Goal: Task Accomplishment & Management: Complete application form

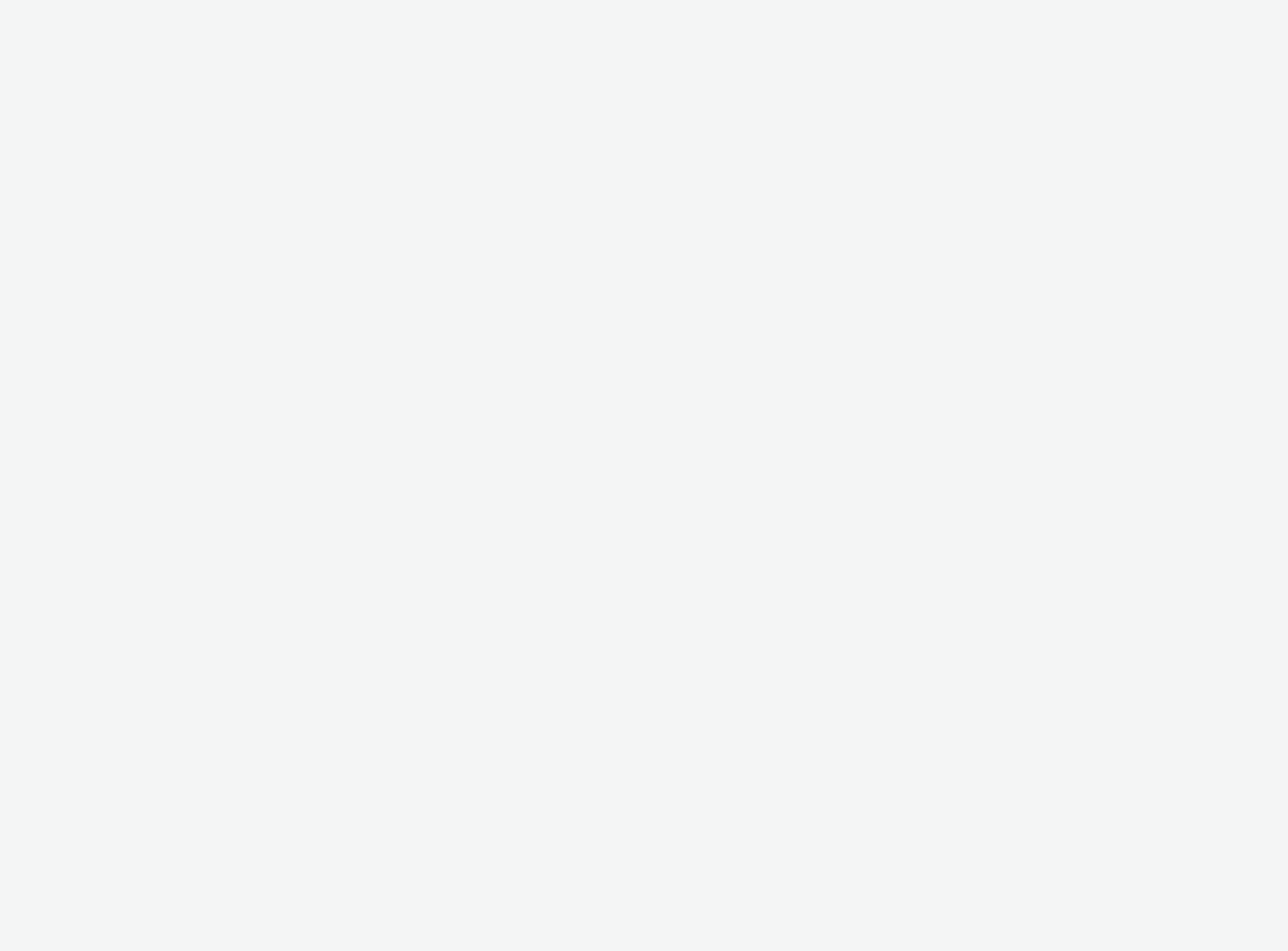
select select "2fc77e36-bb93-4aa3-9dff-dcb08e02eac6"
select select "2405a9d4-3350-4458-8d06-44f78962fa76"
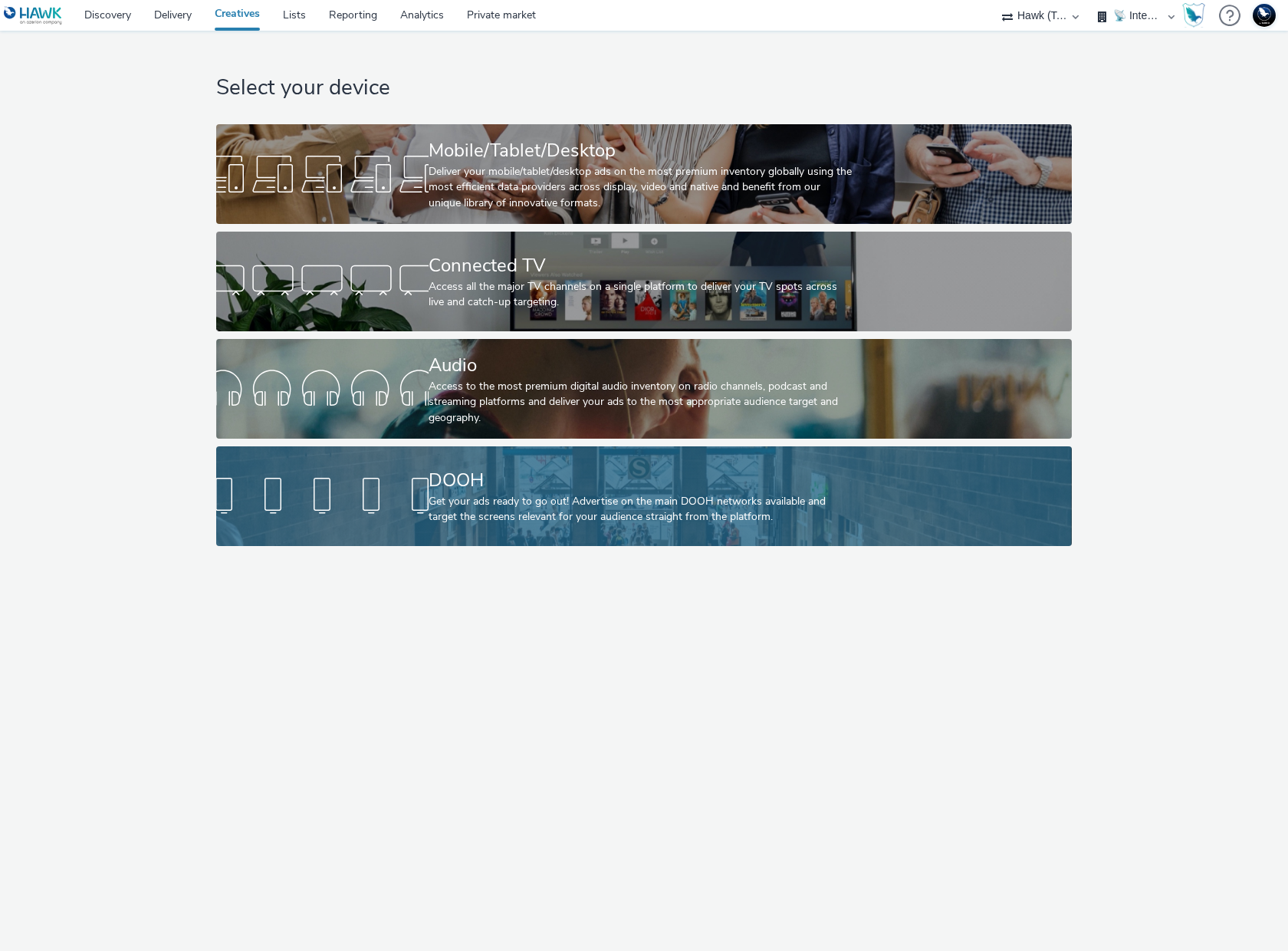
click at [521, 481] on div "DOOH" at bounding box center [640, 480] width 424 height 27
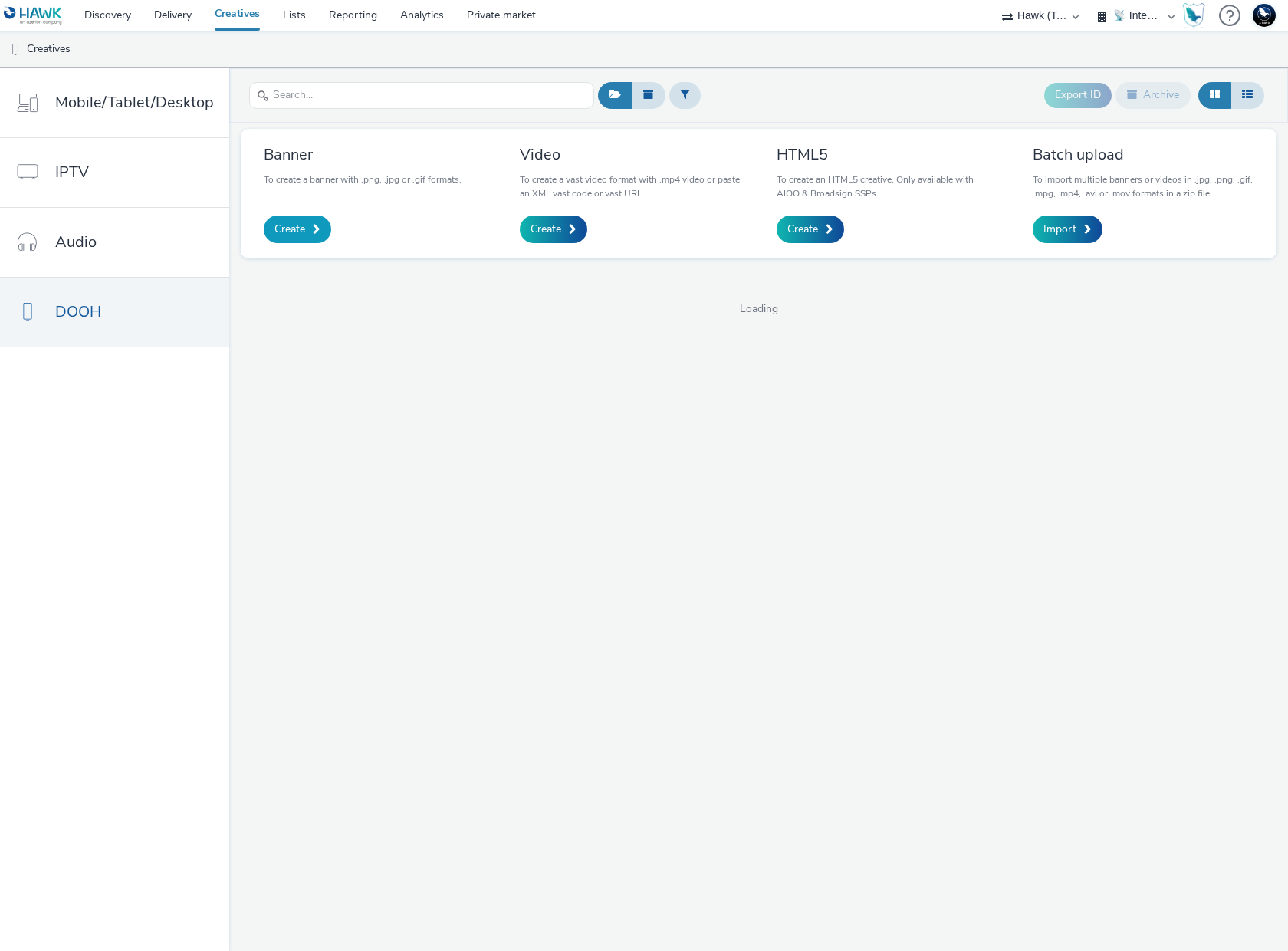
click at [289, 235] on span "Create" at bounding box center [289, 230] width 31 height 15
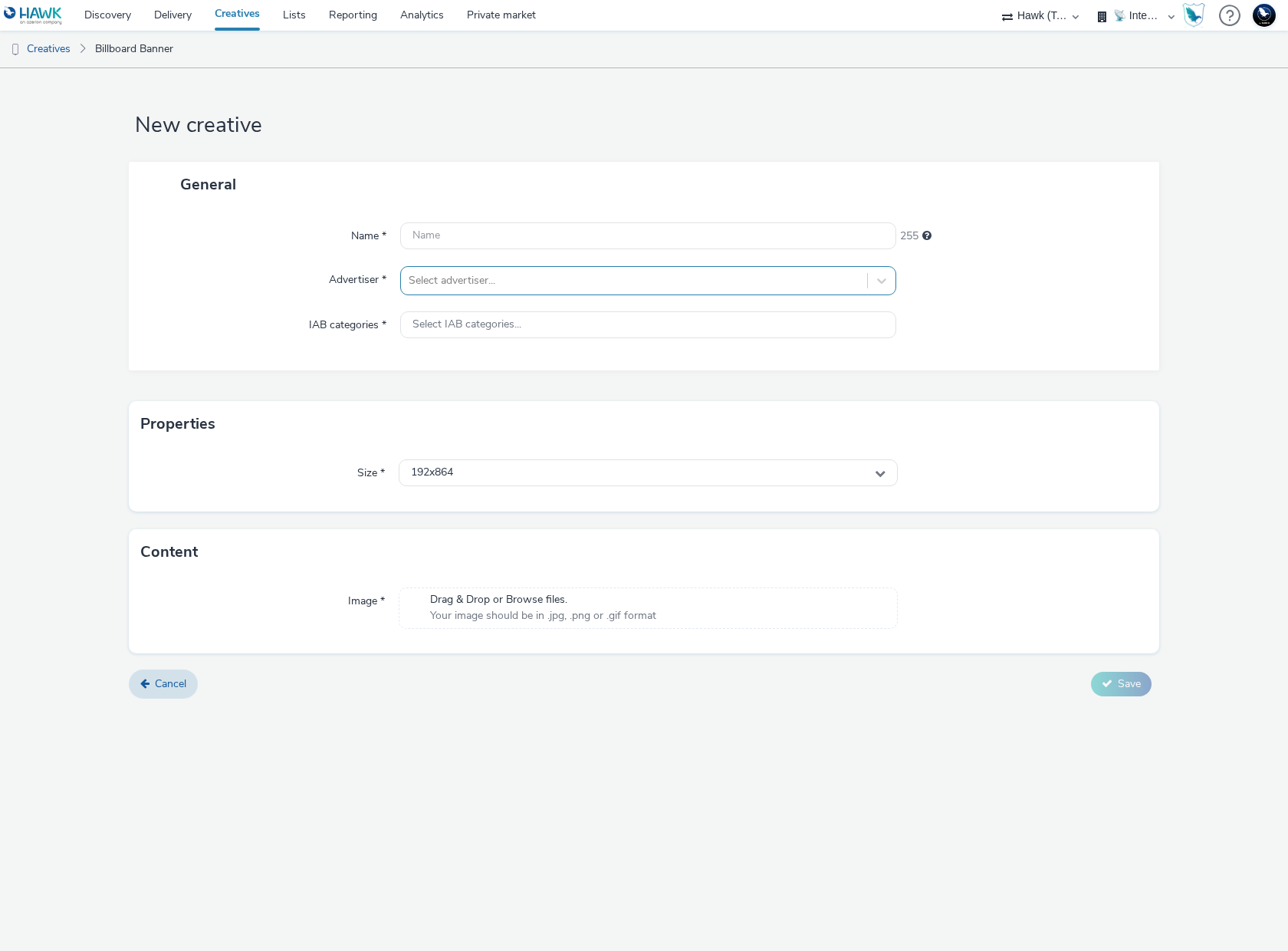
click at [480, 280] on div at bounding box center [633, 281] width 451 height 19
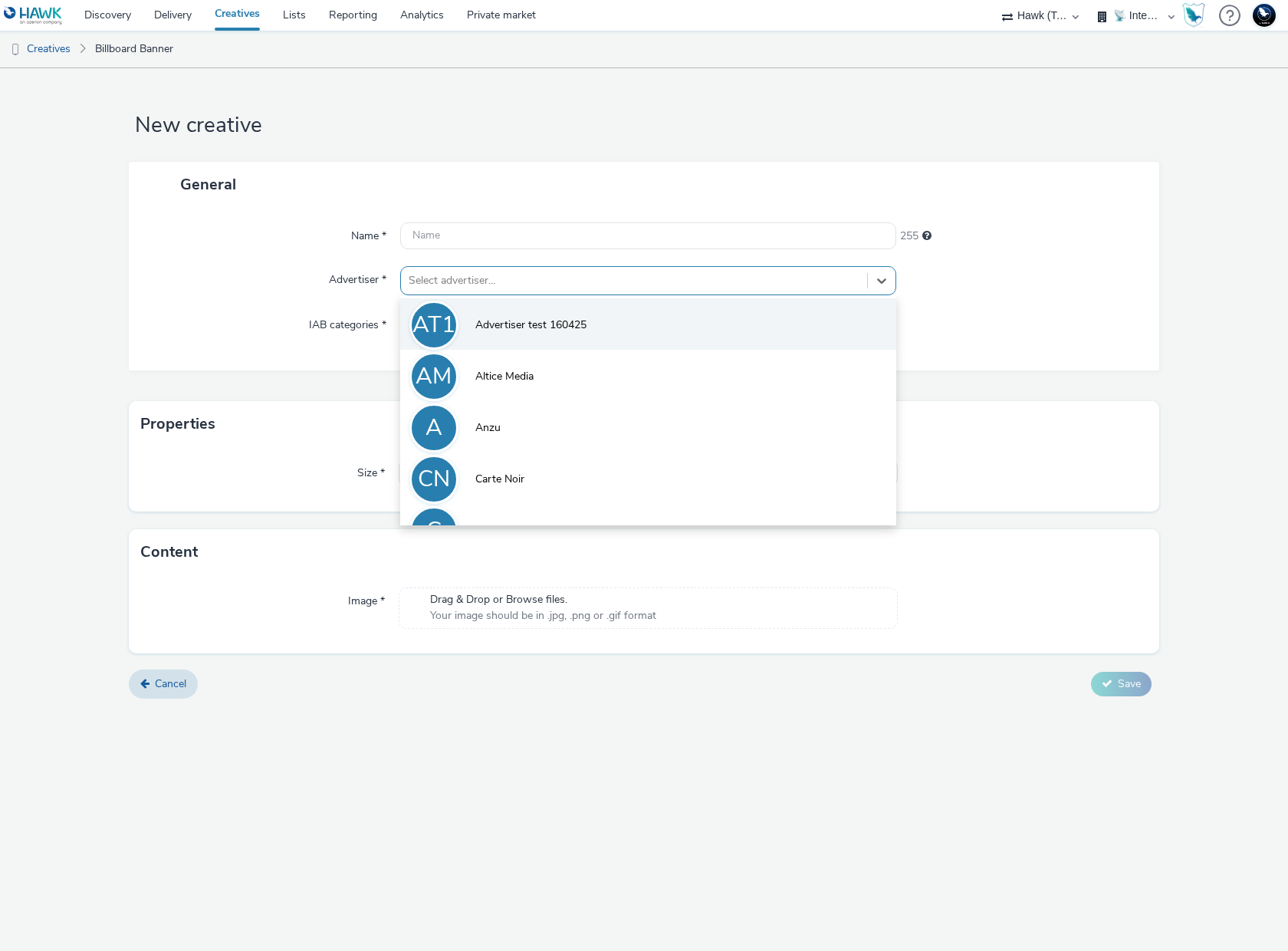
click at [492, 324] on span "Advertiser test 160425" at bounding box center [530, 325] width 111 height 15
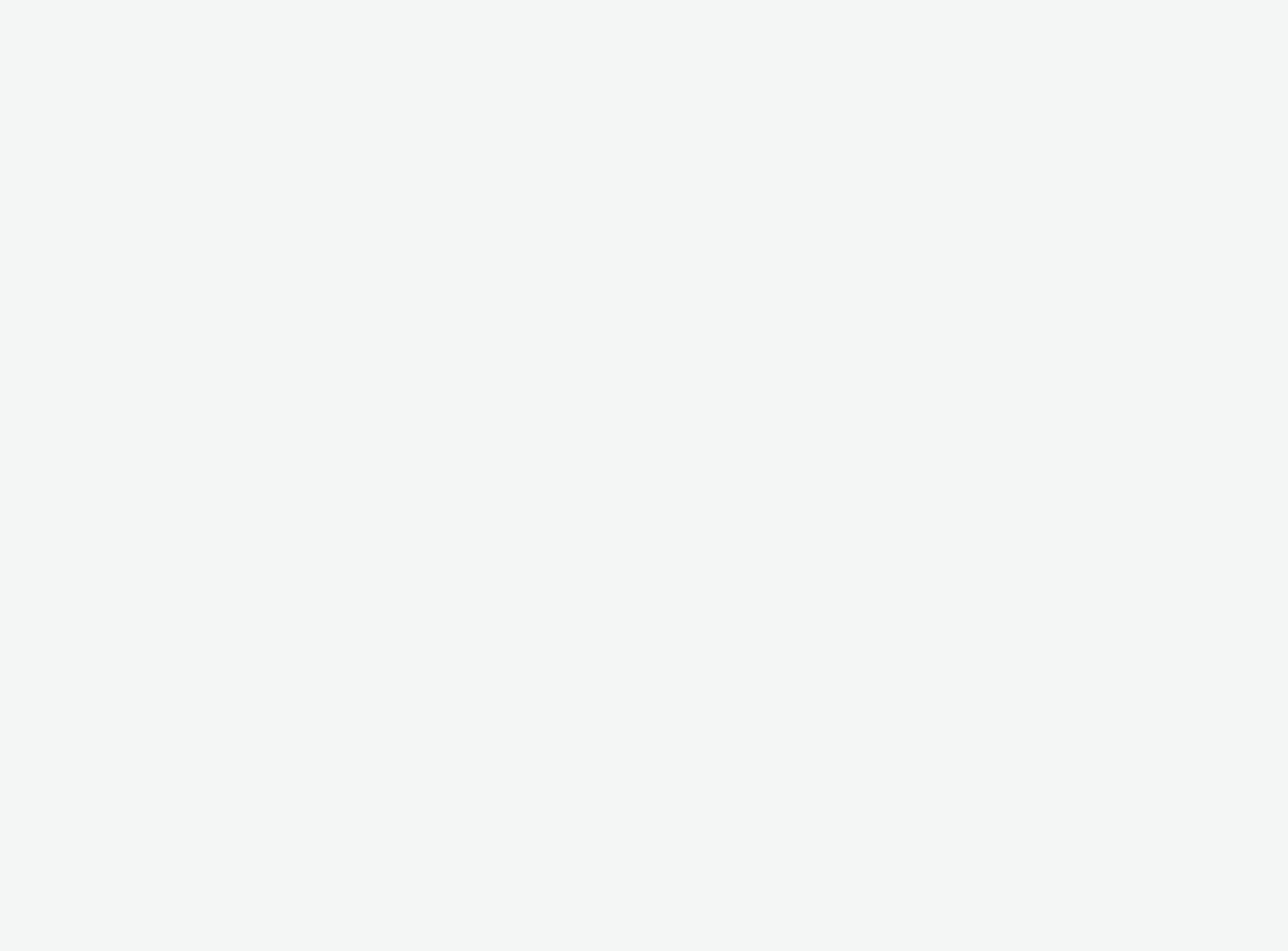
select select "2fc77e36-bb93-4aa3-9dff-dcb08e02eac6"
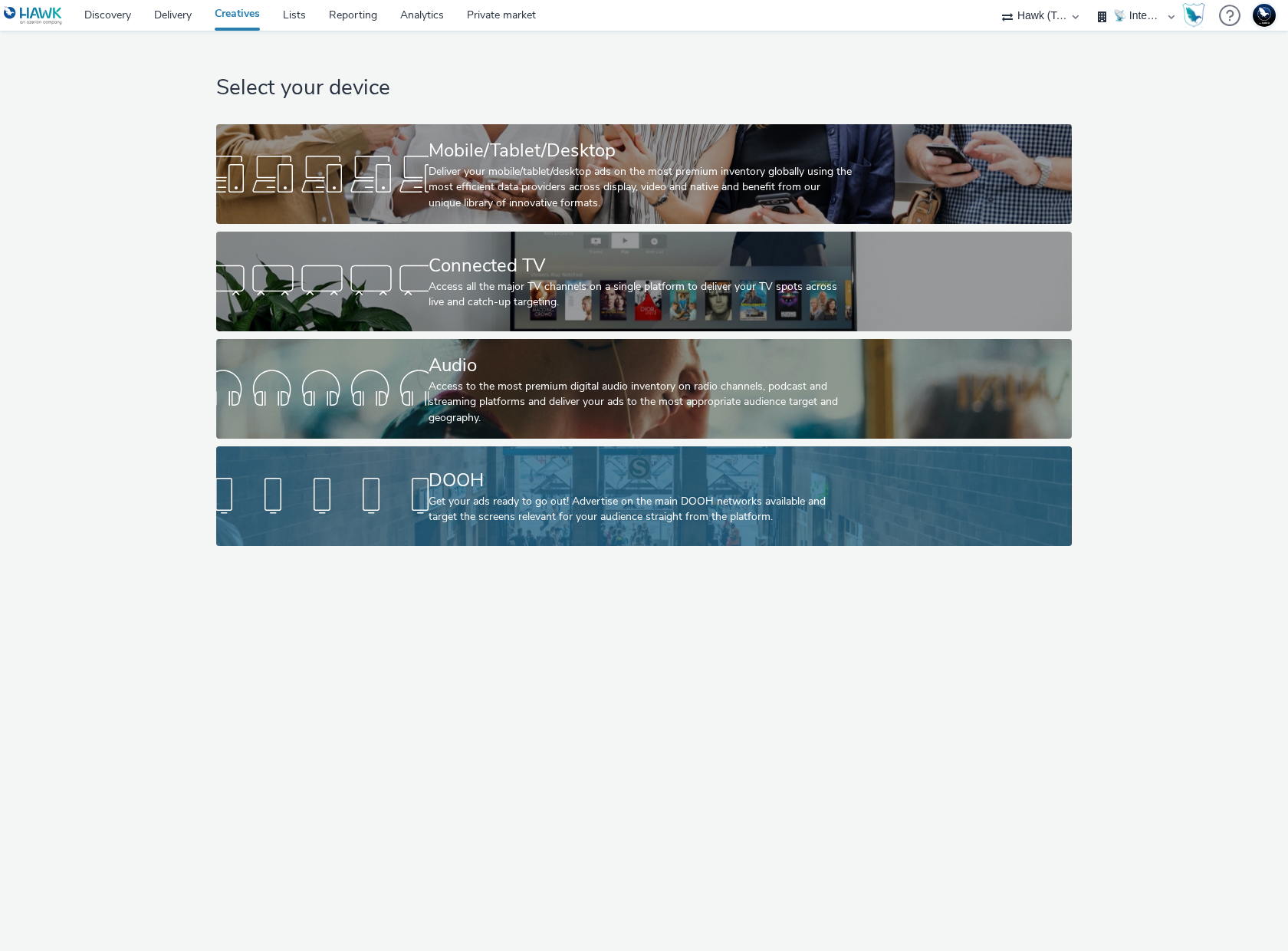
click at [472, 480] on div "DOOH" at bounding box center [640, 480] width 424 height 27
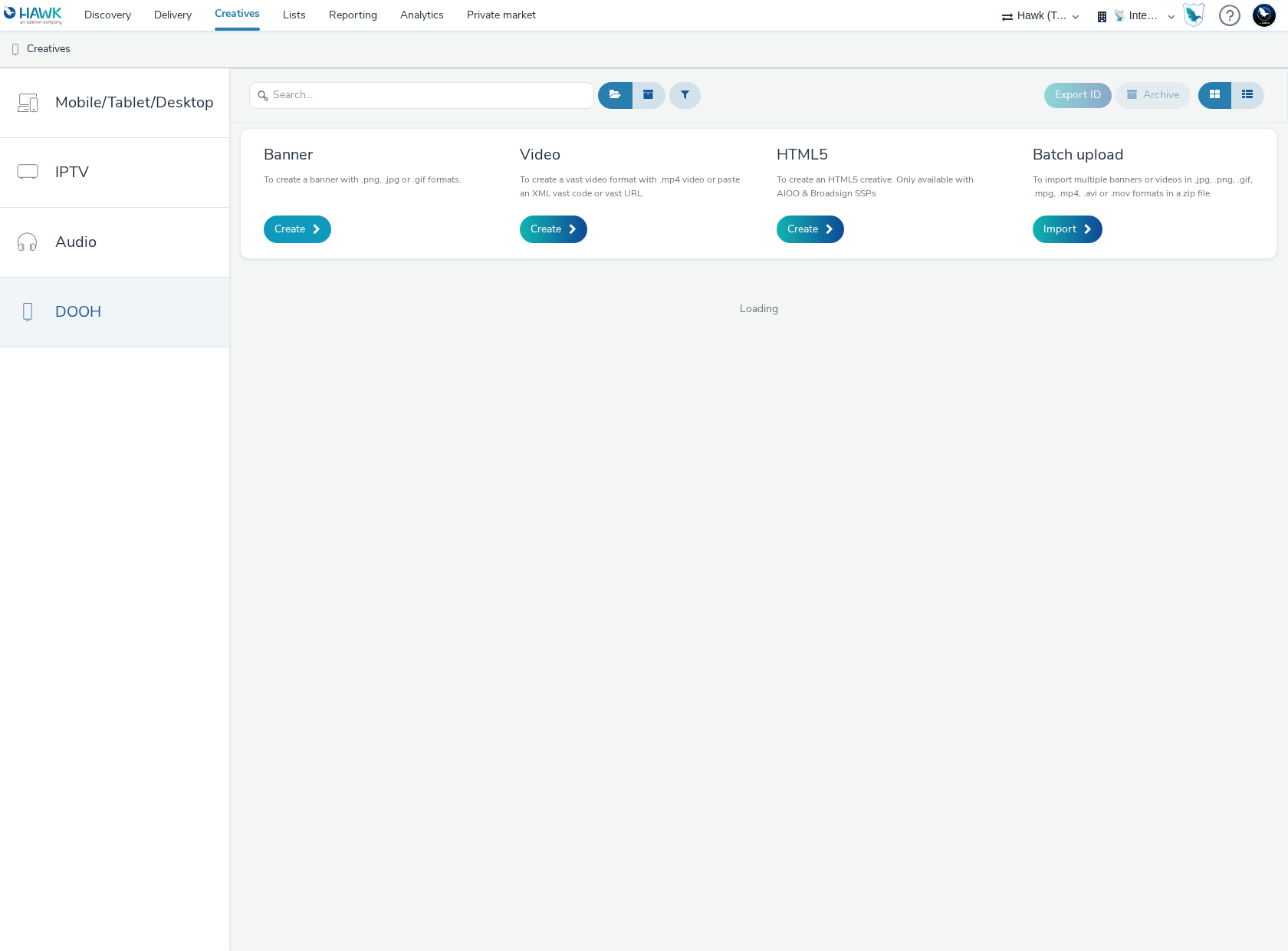
click at [289, 232] on span "Create" at bounding box center [289, 230] width 31 height 15
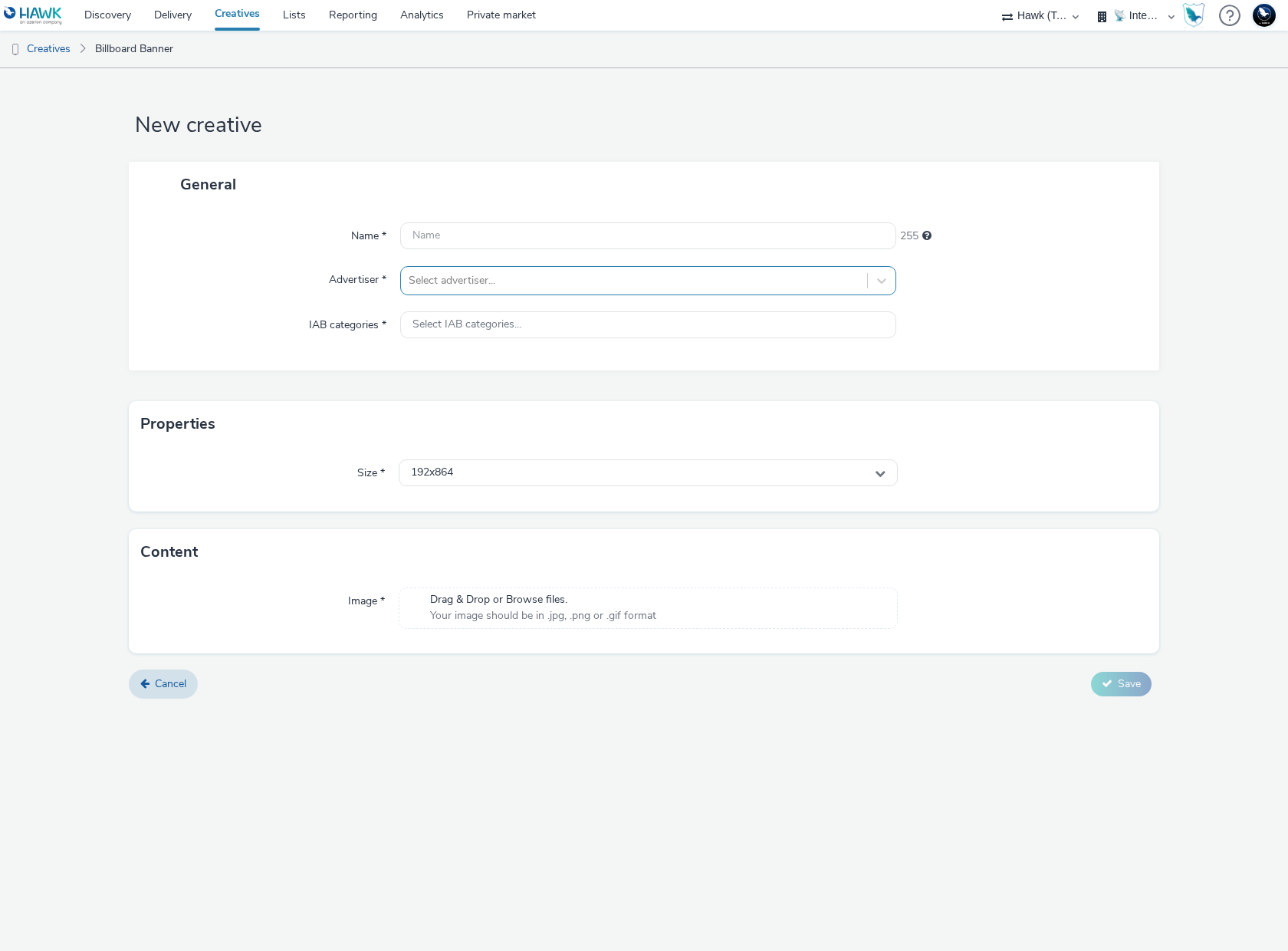
click at [466, 280] on div at bounding box center [633, 281] width 451 height 19
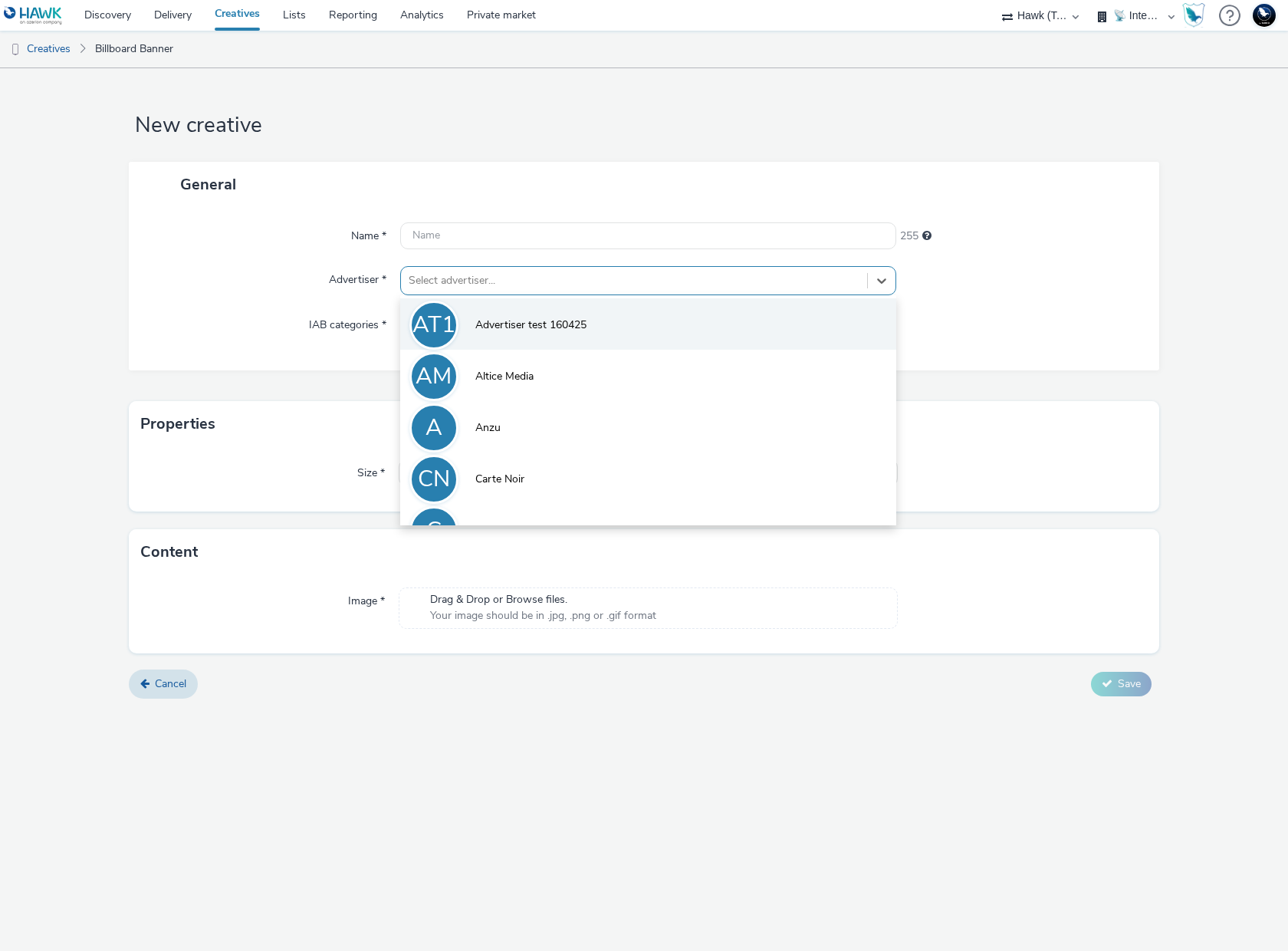
click at [470, 311] on li "AT1 Advertiser test 160425" at bounding box center [648, 323] width 496 height 52
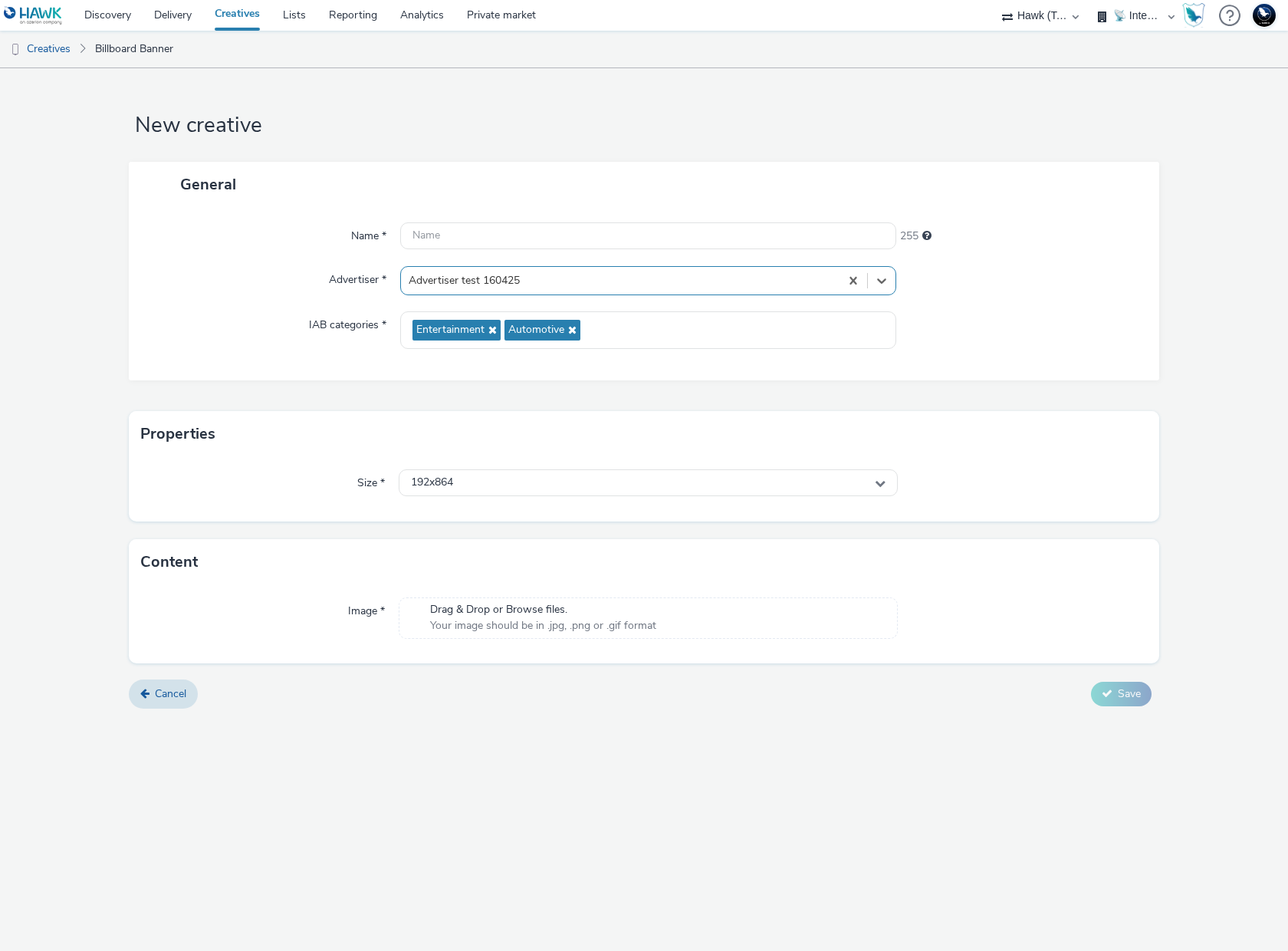
click at [1125, 16] on select "🇧🇪 Team BE 🇩🇪 Team DE 🇫🇷 Team FR 🇬🇧 Team UK 🌍 Demonstration 📡 Integration tests…" at bounding box center [1136, 15] width 92 height 31
select select "33113945-0fec-4247-9395-fb2ce4d33dcd"
click at [1090, 0] on select "🇧🇪 Team BE 🇩🇪 Team DE 🇫🇷 Team FR 🇬🇧 Team UK 🌍 Demonstration 📡 Integration tests…" at bounding box center [1136, 15] width 92 height 31
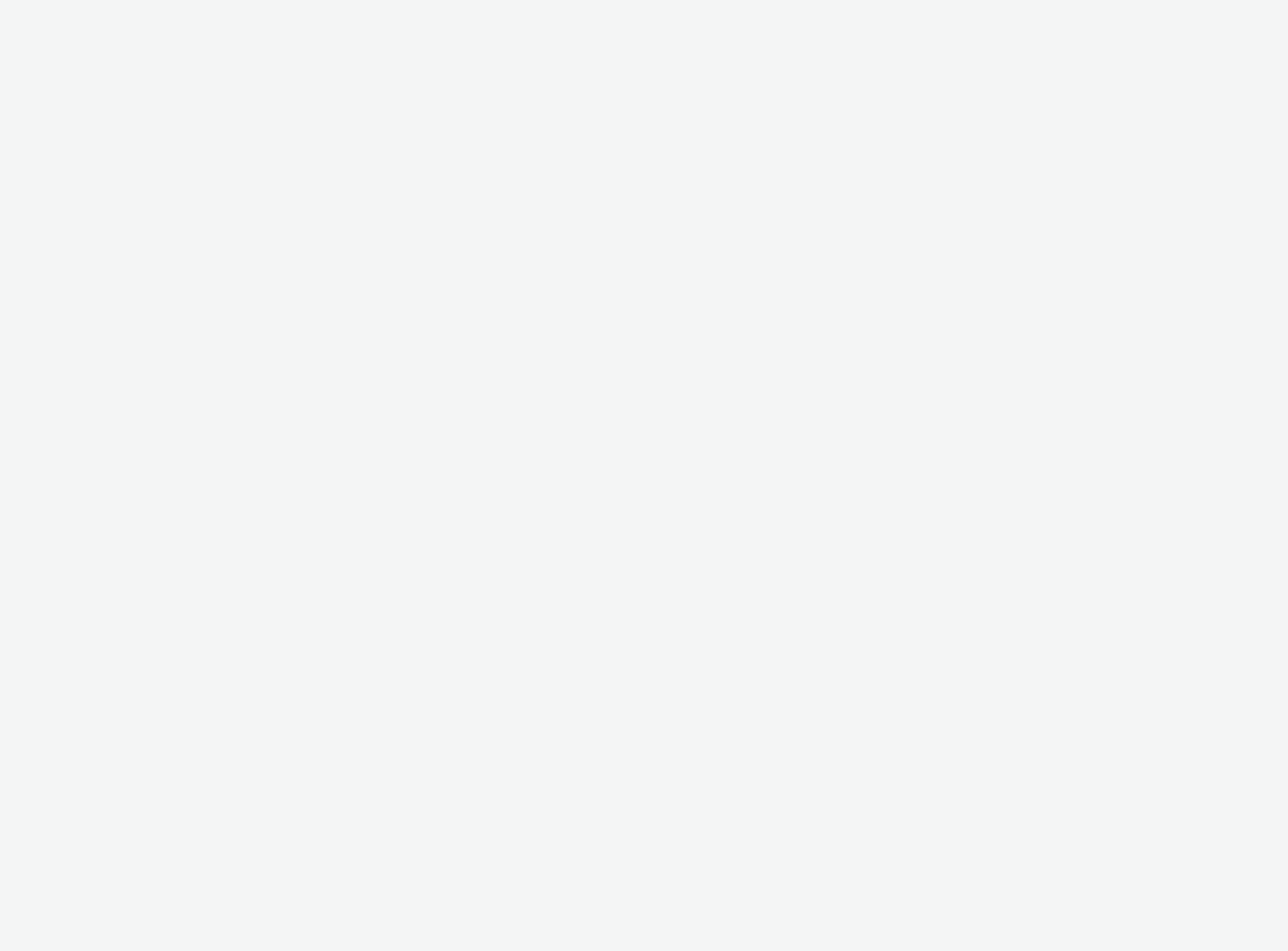
select select "2fc77e36-bb93-4aa3-9dff-dcb08e02eac6"
select select "33113945-0fec-4247-9395-fb2ce4d33dcd"
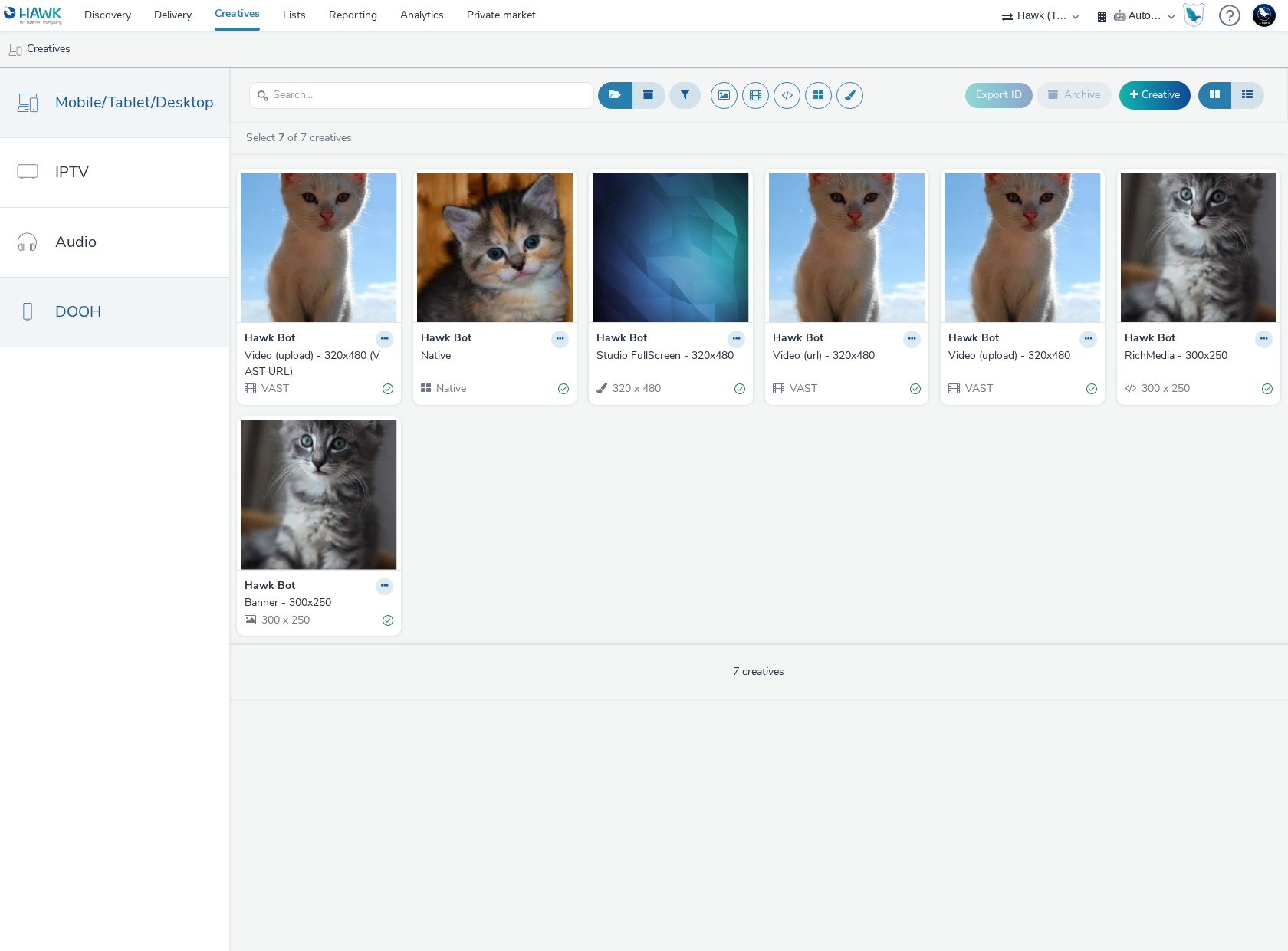
click at [89, 335] on link "DOOH" at bounding box center [114, 312] width 229 height 69
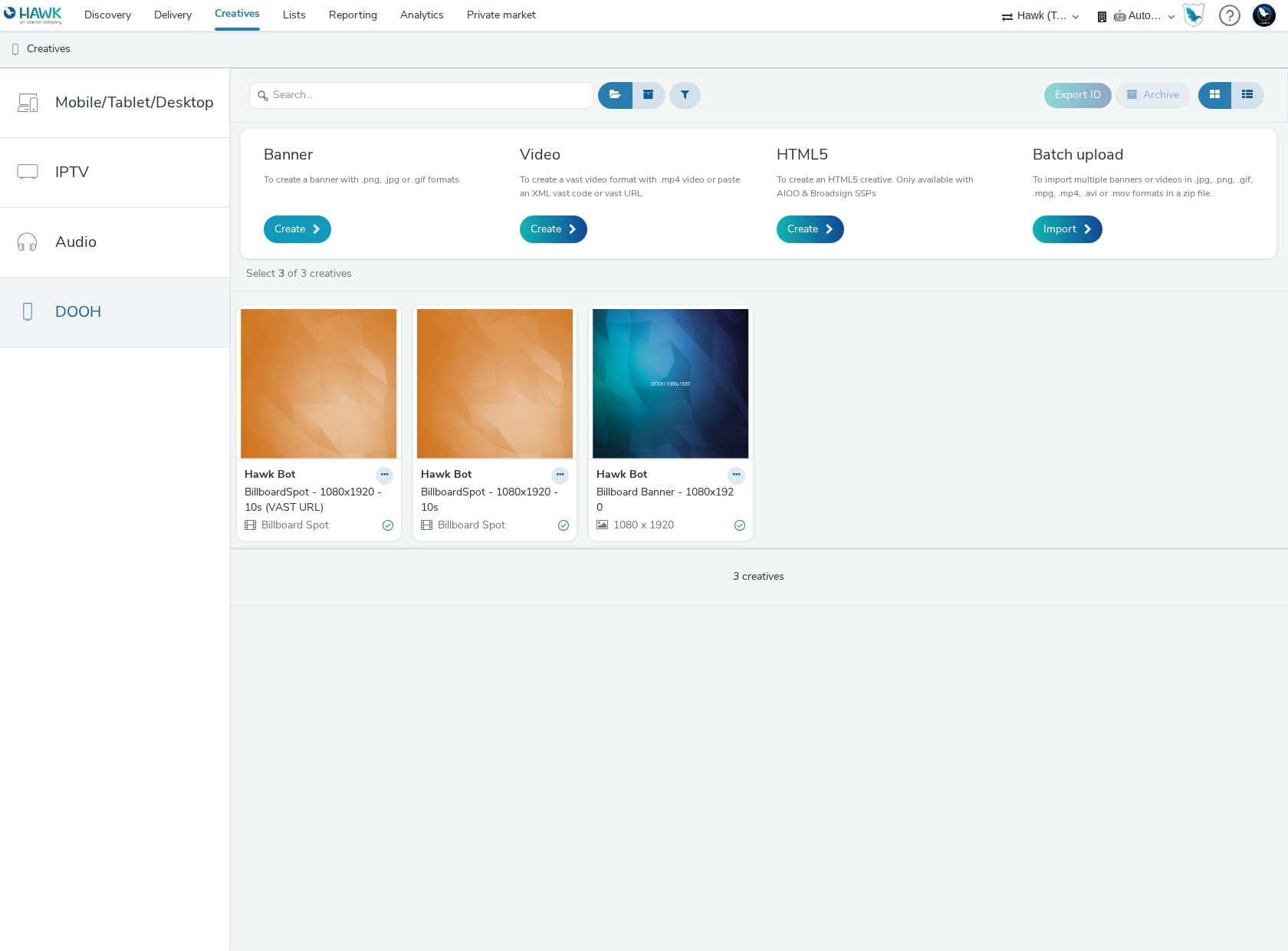
click at [289, 228] on span "Create" at bounding box center [289, 230] width 31 height 15
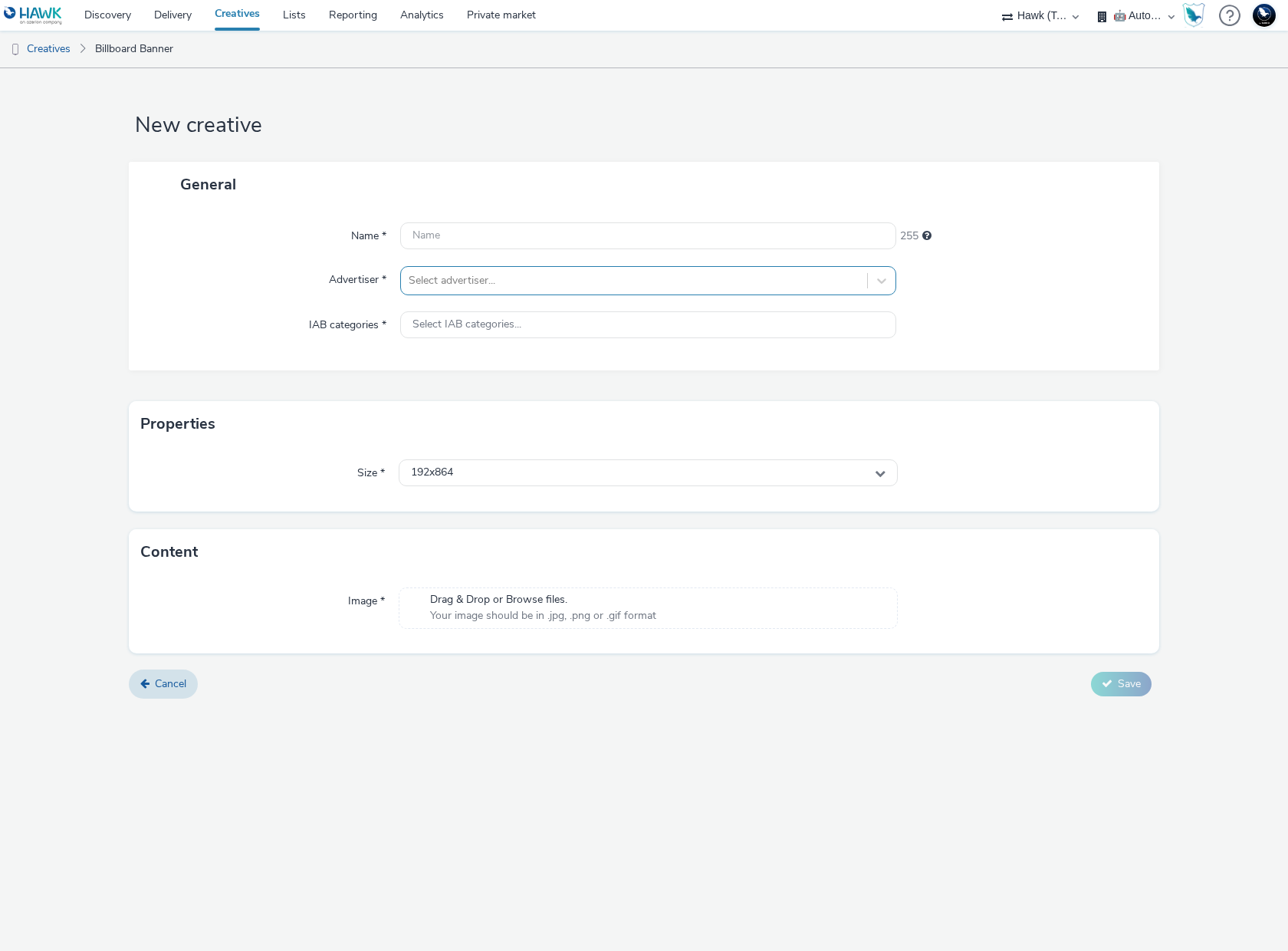
click at [452, 272] on div at bounding box center [633, 281] width 451 height 19
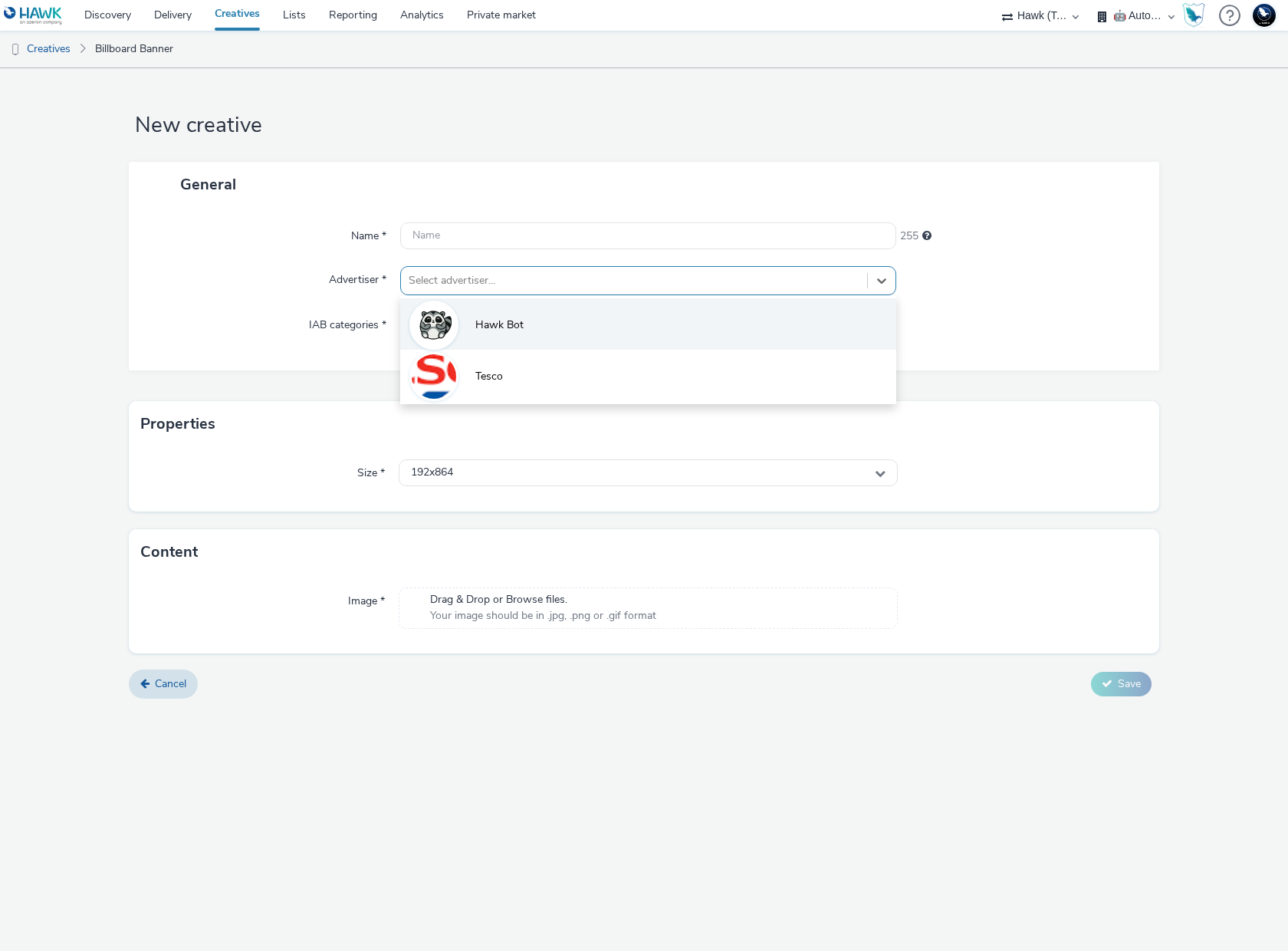
click at [495, 316] on li "Hawk Bot" at bounding box center [648, 323] width 496 height 52
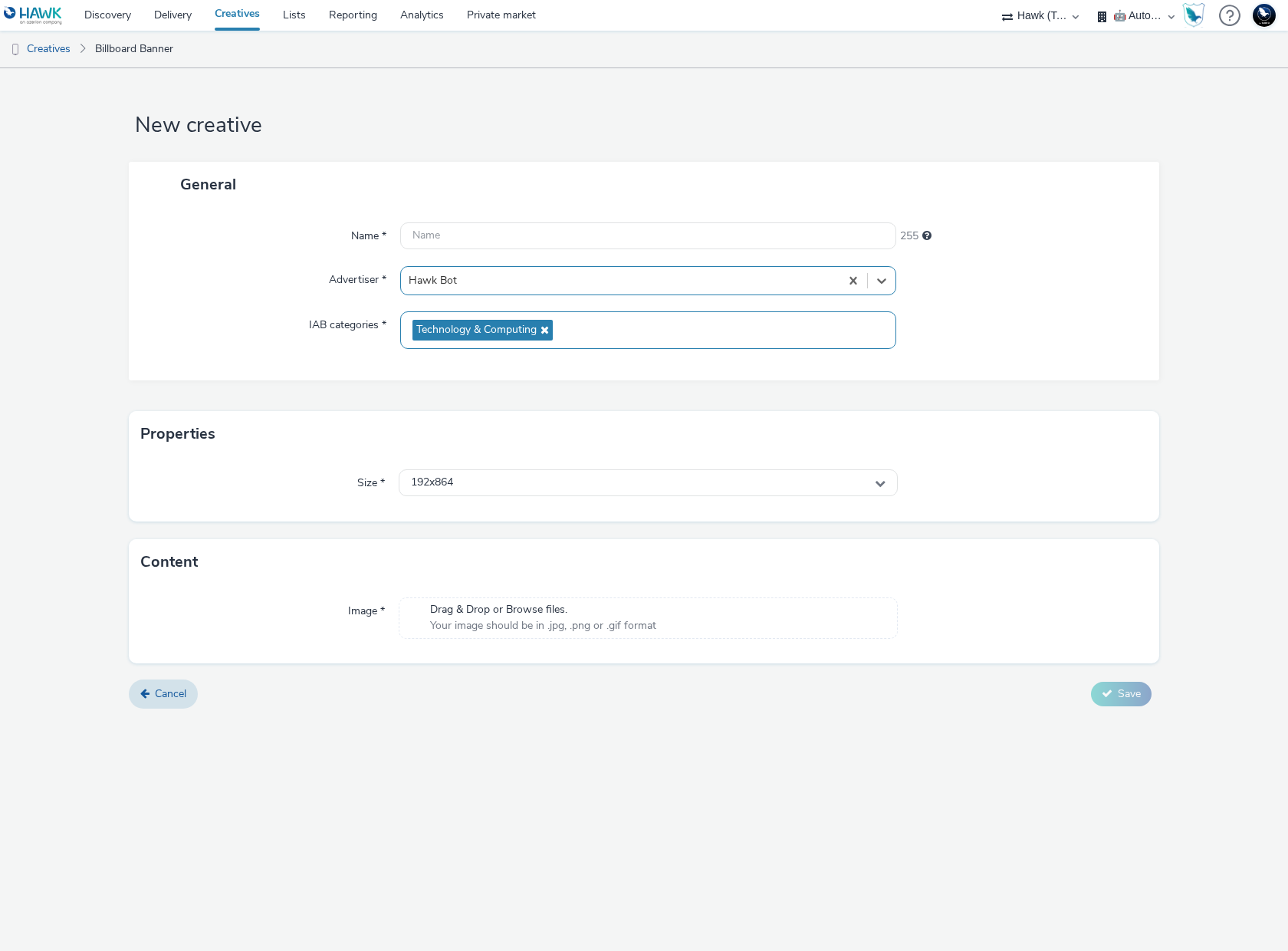
click at [572, 324] on div "Technology & Computing" at bounding box center [648, 330] width 496 height 37
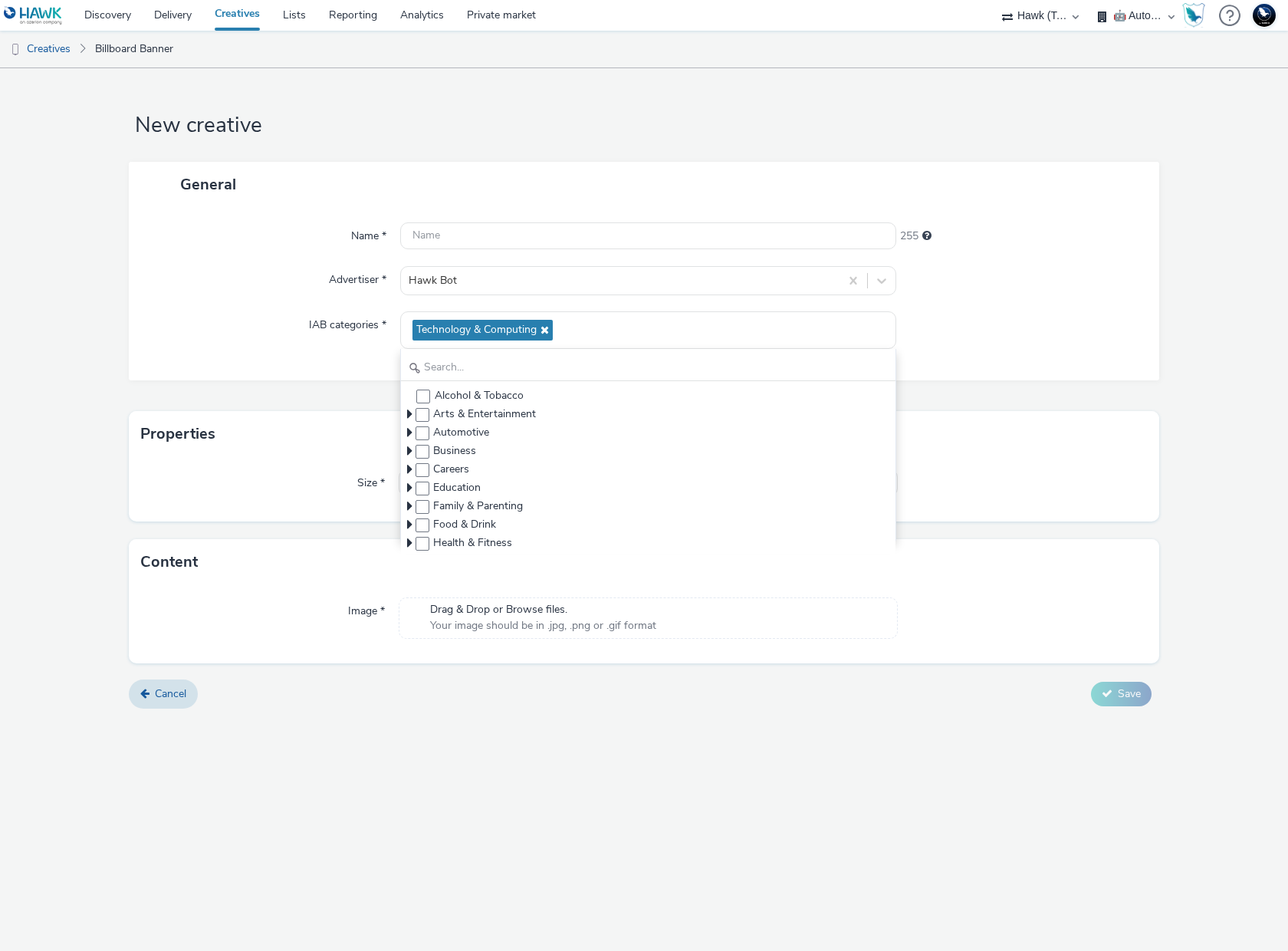
click at [298, 306] on div "Name * 255 Advertiser * Hawk Bot IAB categories * Technology & Computing Alcoho…" at bounding box center [644, 293] width 1030 height 173
